Goal: Find specific page/section: Find specific page/section

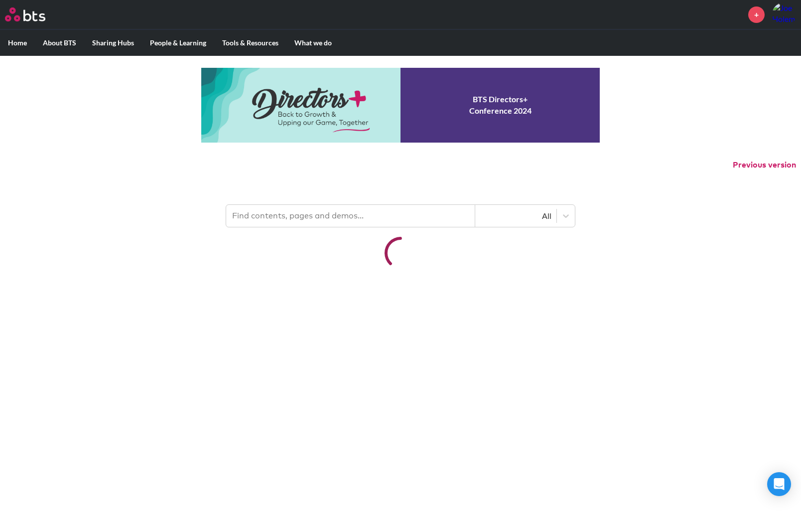
click at [251, 210] on input "text" at bounding box center [350, 216] width 249 height 22
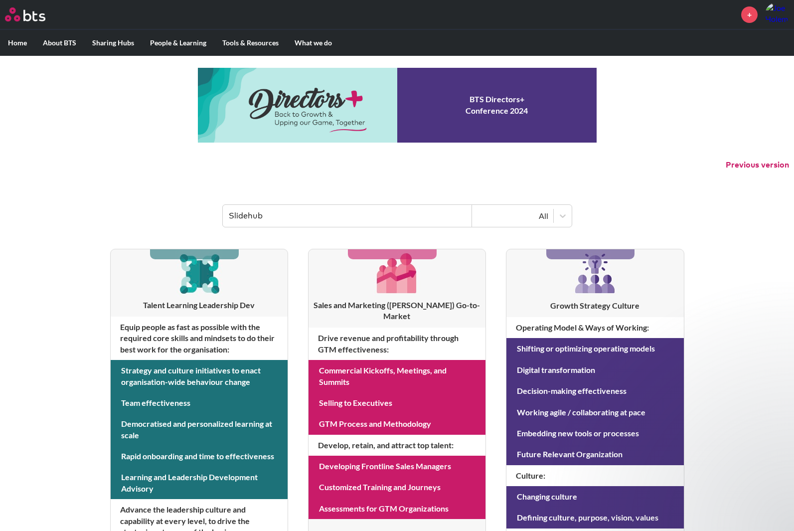
type input "Slidehub"
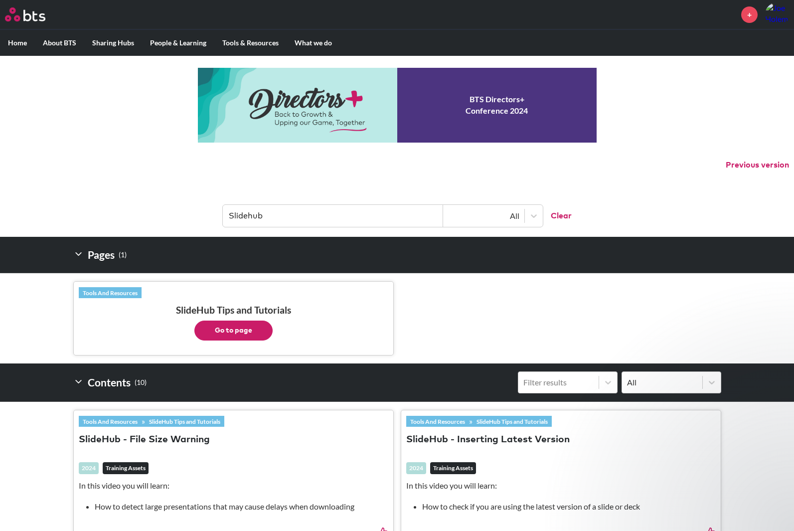
click at [242, 327] on button "Go to page" at bounding box center [233, 330] width 78 height 20
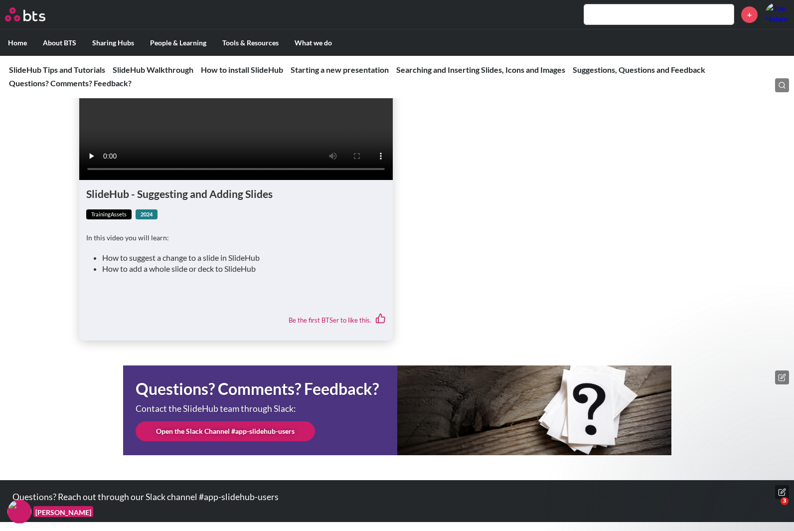
scroll to position [2448, 0]
click at [561, 191] on ul "SlideHub - Suggesting and Adding Slides trainingAssets 2024 In this video you w…" at bounding box center [396, 182] width 635 height 318
